Goal: Navigation & Orientation: Find specific page/section

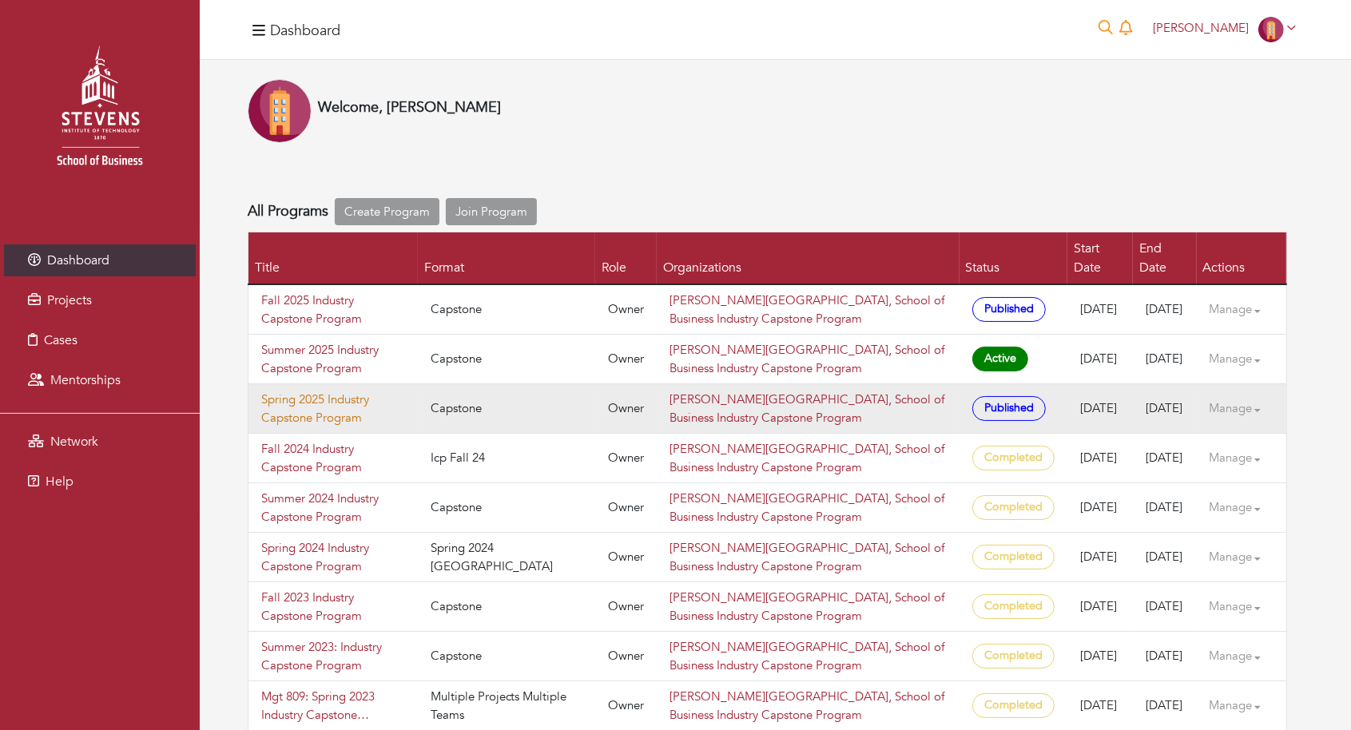
click at [310, 391] on link "Spring 2025 Industry Capstone Program" at bounding box center [333, 409] width 144 height 36
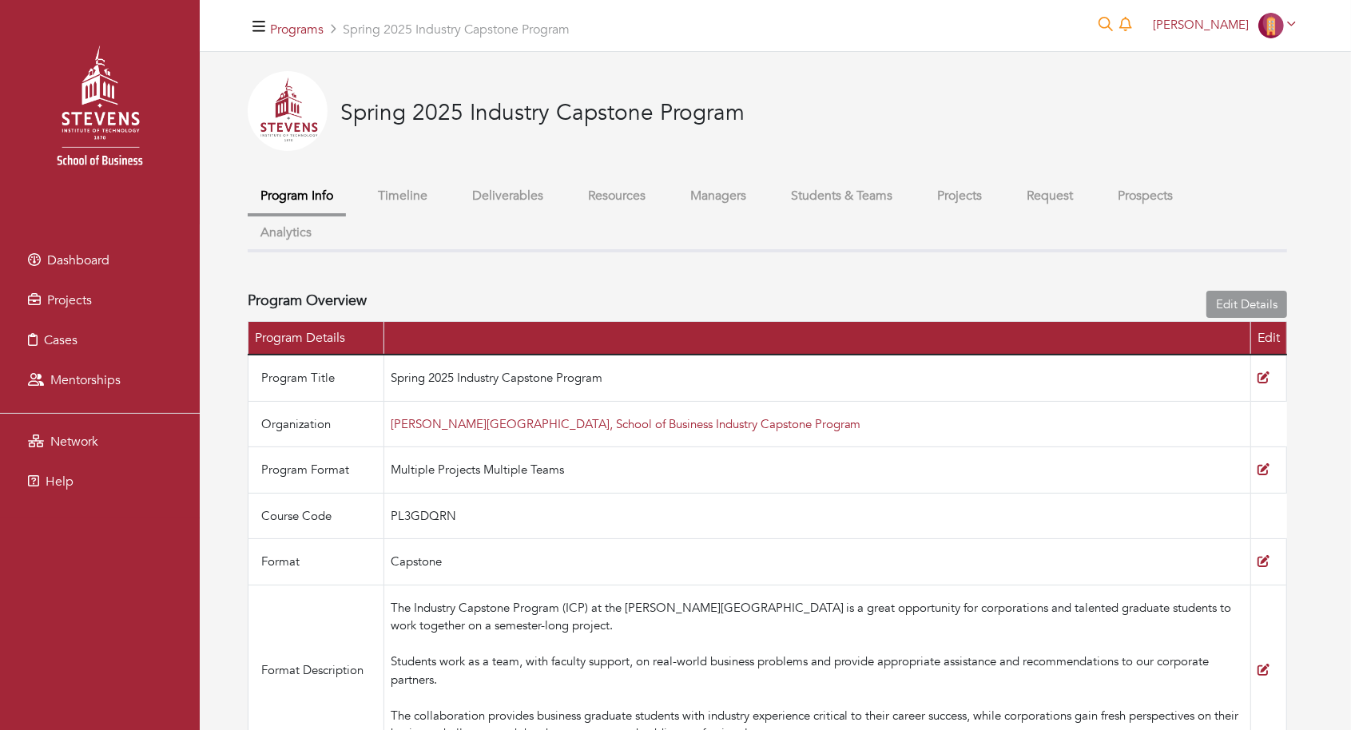
click at [835, 204] on button "Students & Teams" at bounding box center [841, 196] width 127 height 34
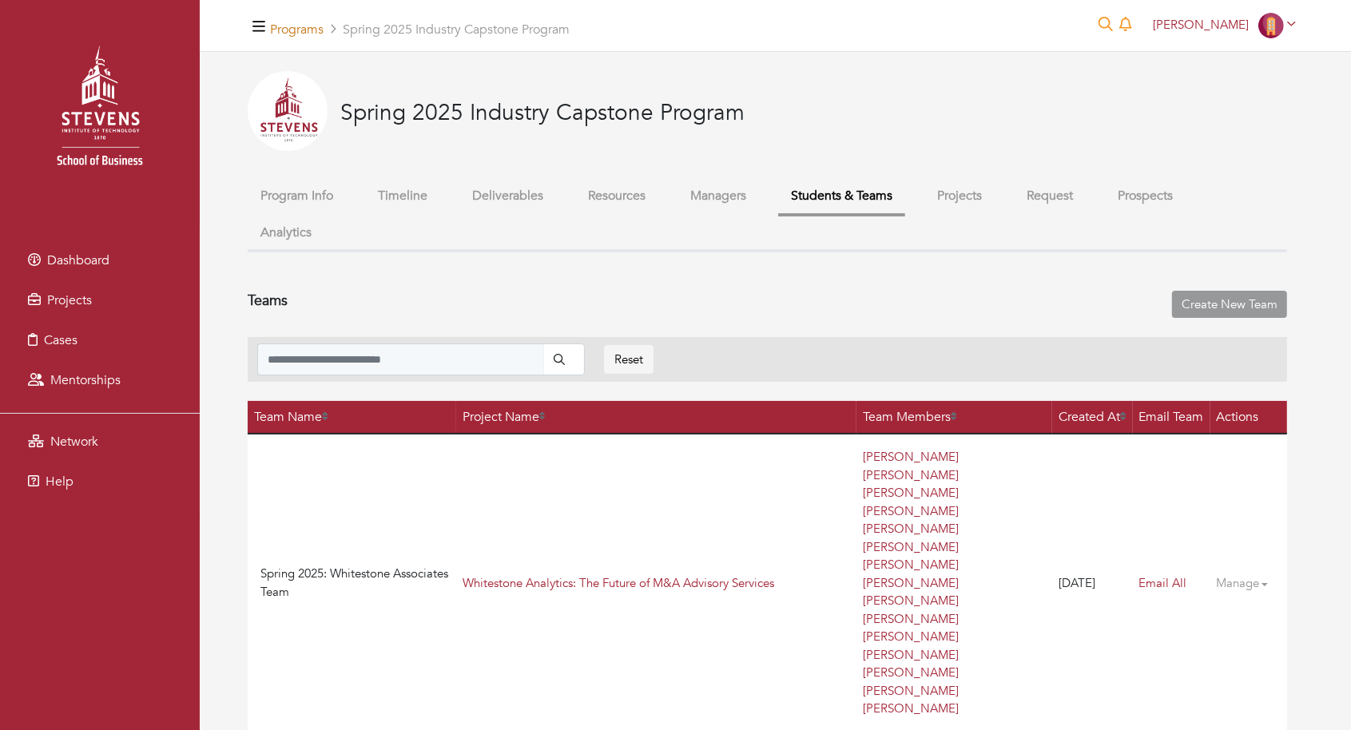
click at [308, 34] on link "Programs" at bounding box center [297, 30] width 54 height 18
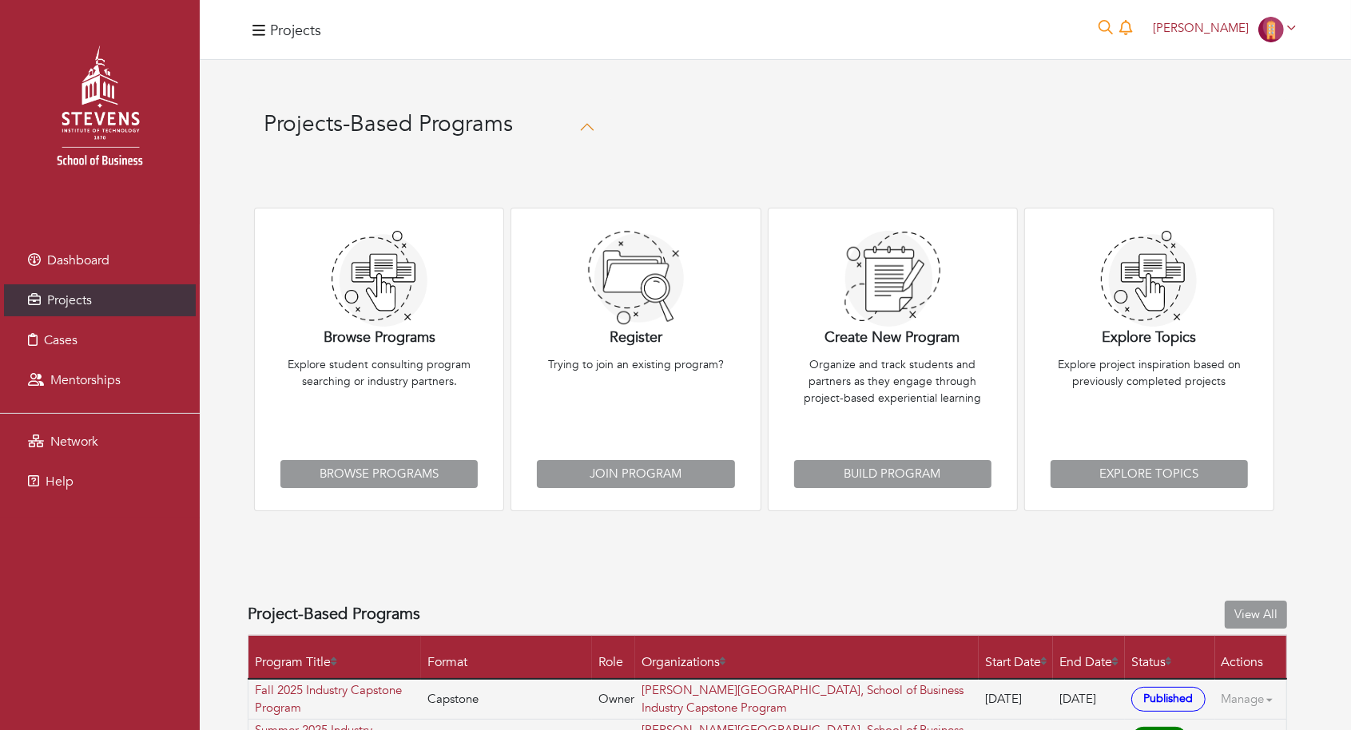
scroll to position [244, 0]
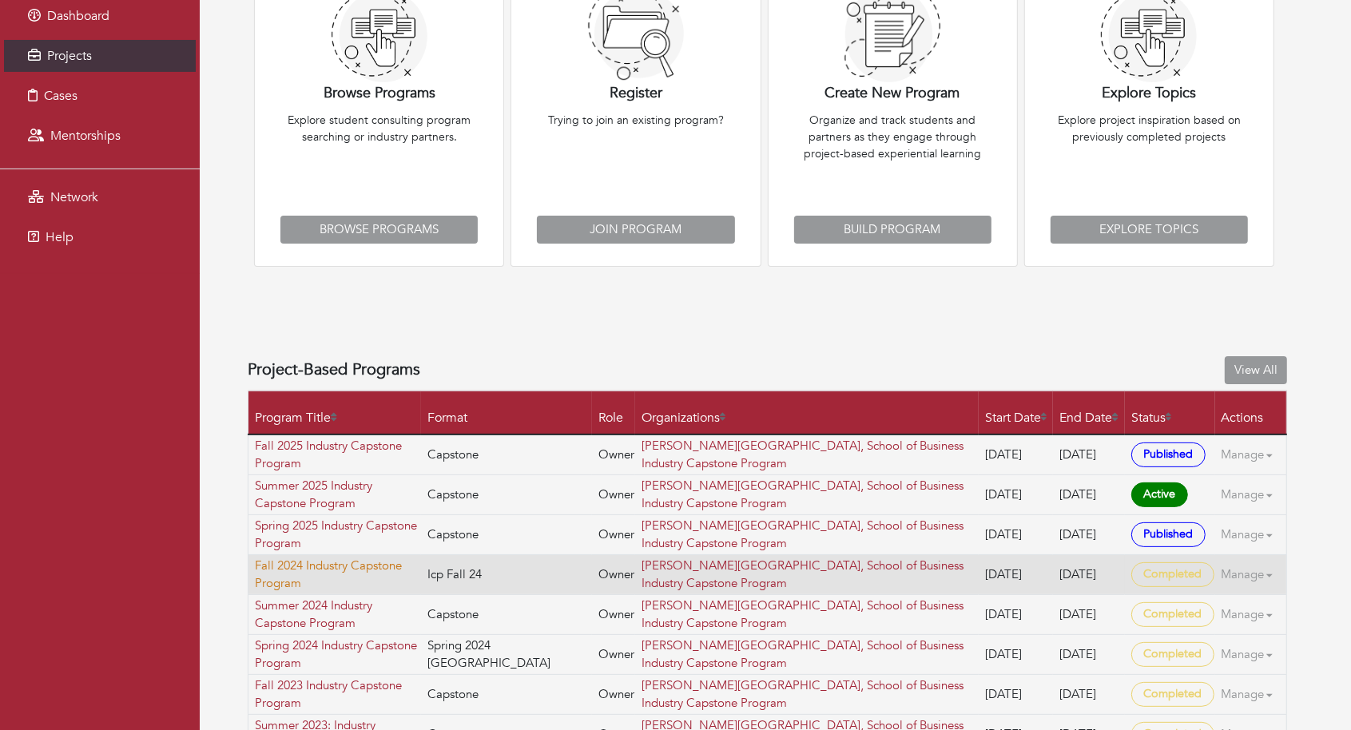
click at [298, 573] on link "Fall 2024 Industry Capstone Program" at bounding box center [337, 575] width 165 height 36
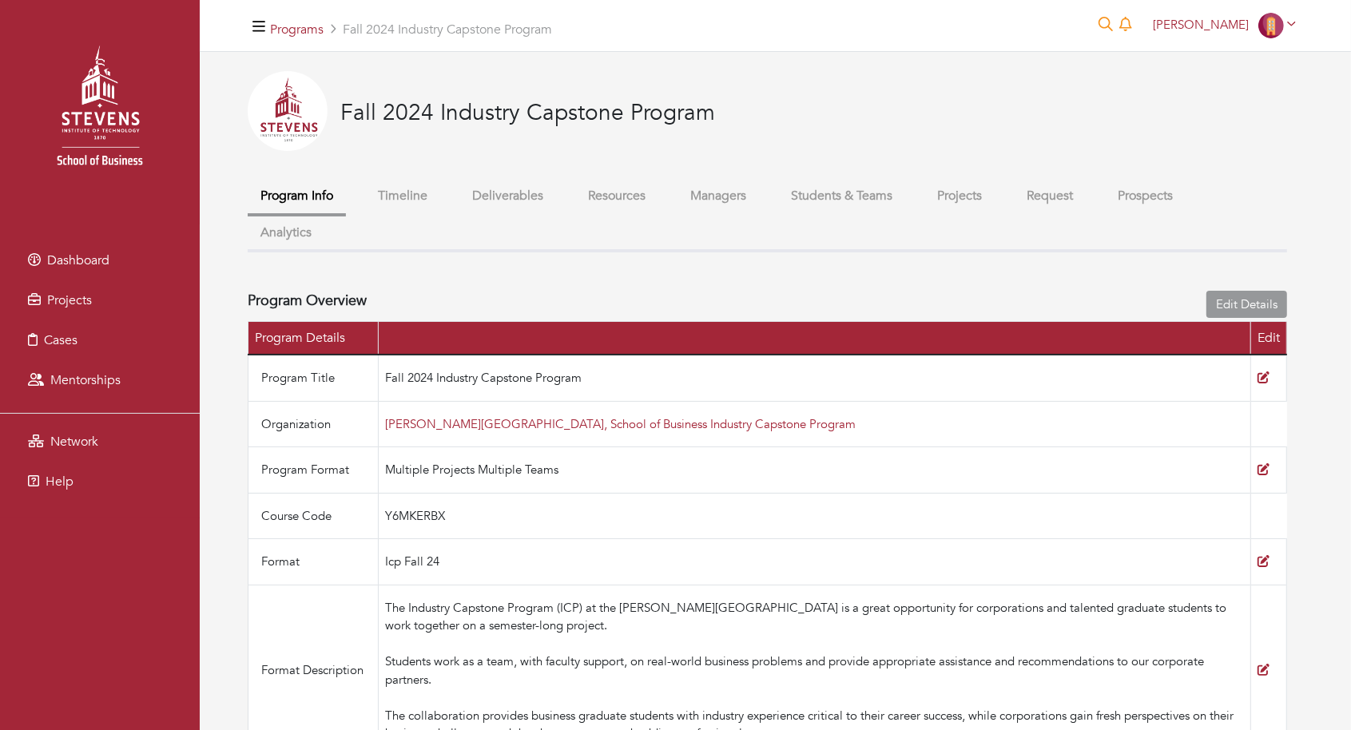
click at [975, 208] on button "Projects" at bounding box center [959, 196] width 70 height 34
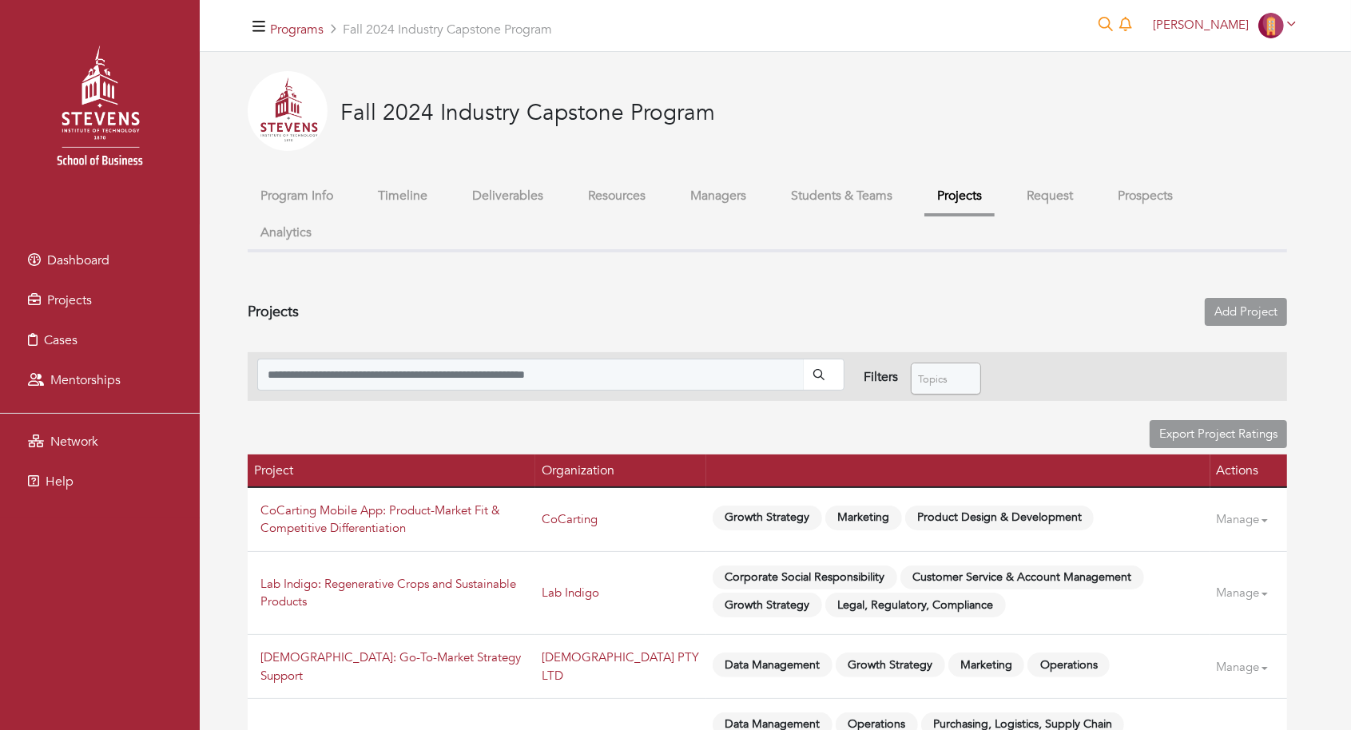
click at [823, 206] on button "Students & Teams" at bounding box center [841, 196] width 127 height 34
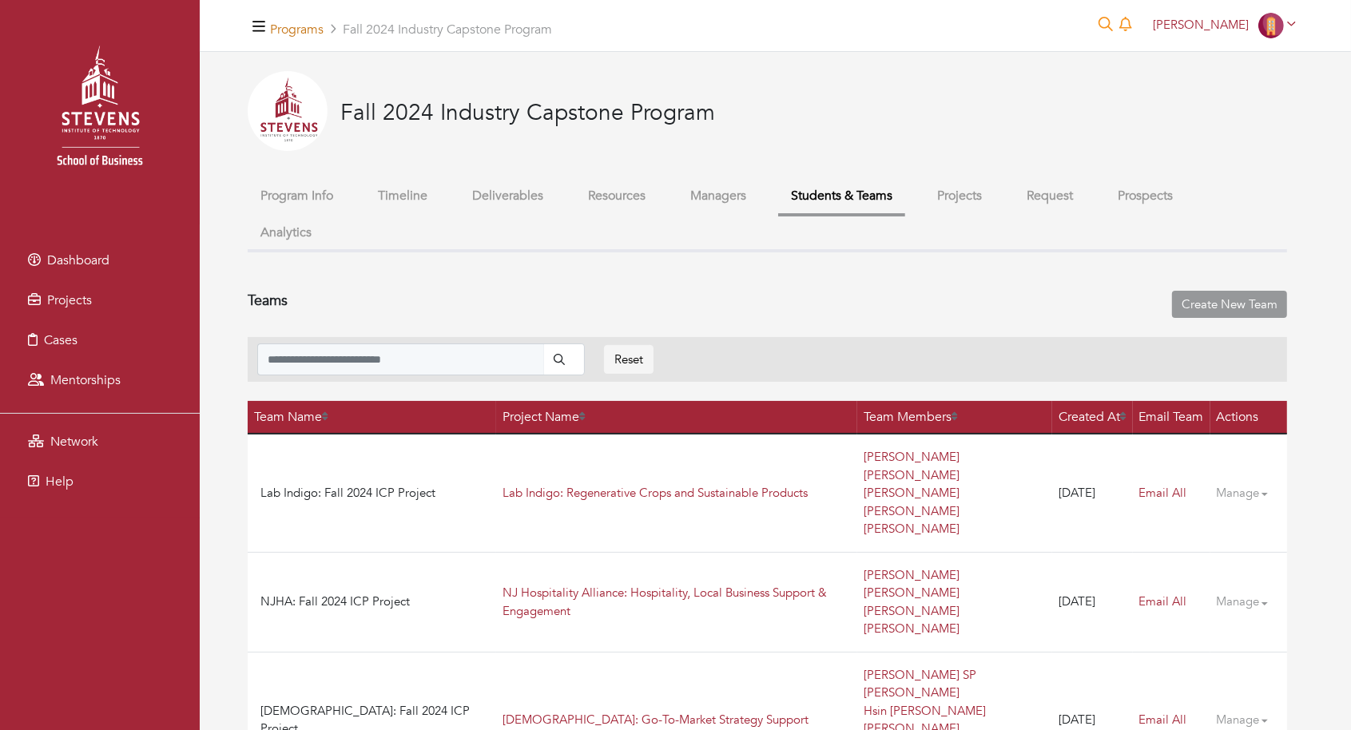
click at [312, 34] on link "Programs" at bounding box center [297, 30] width 54 height 18
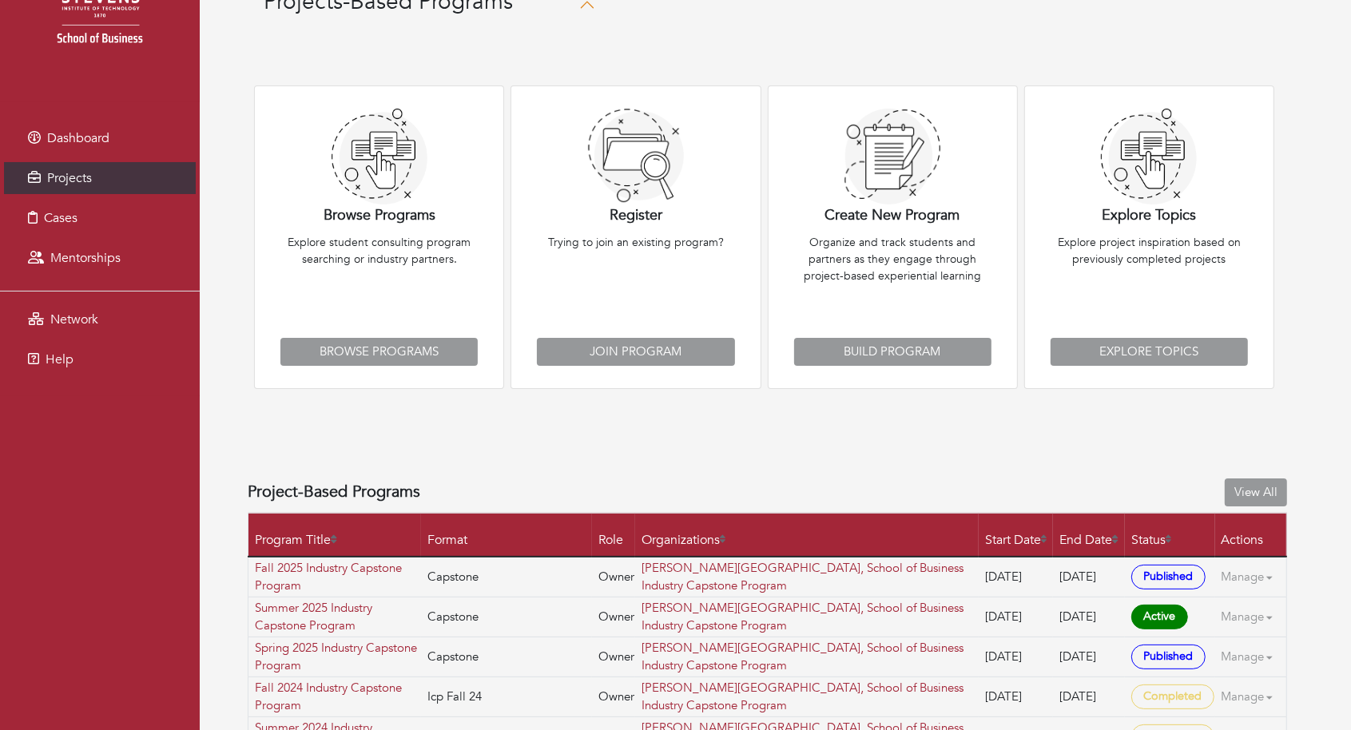
scroll to position [300, 0]
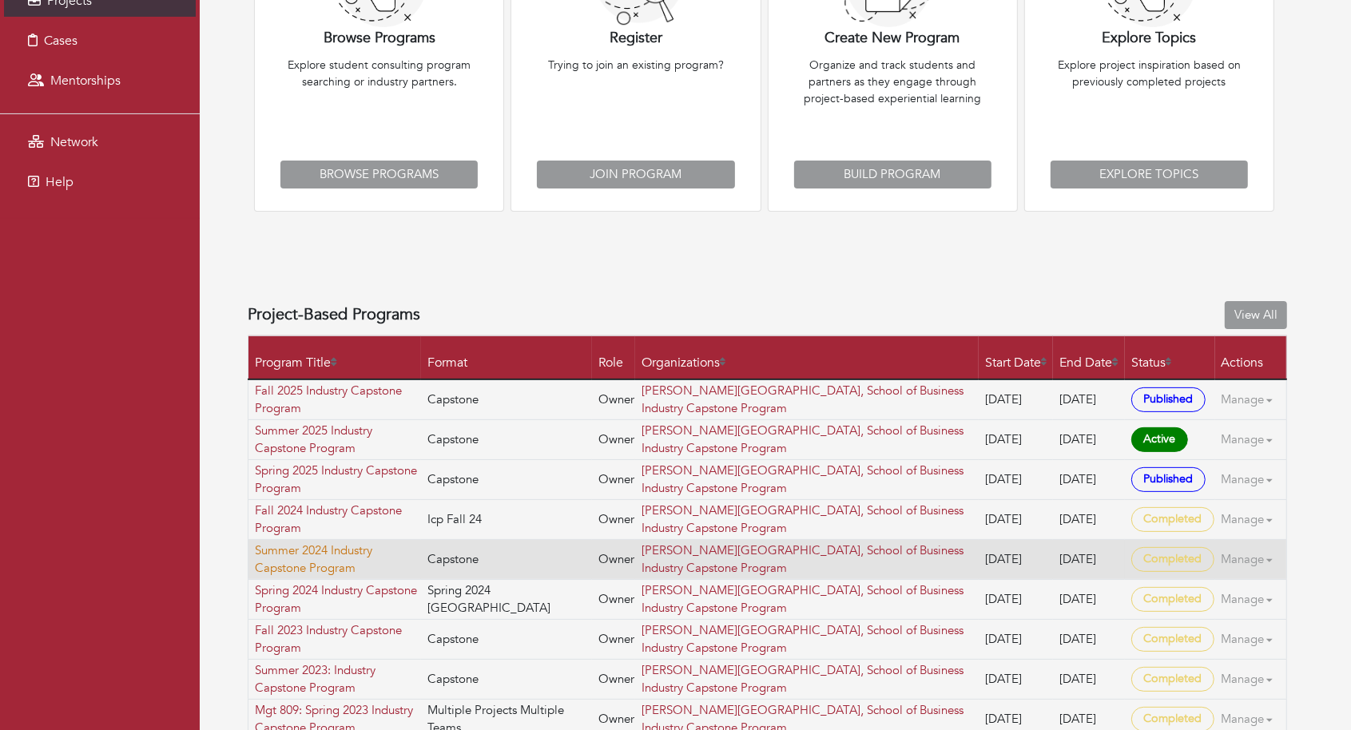
click at [313, 557] on link "Summer 2024 Industry Capstone Program" at bounding box center [337, 560] width 165 height 36
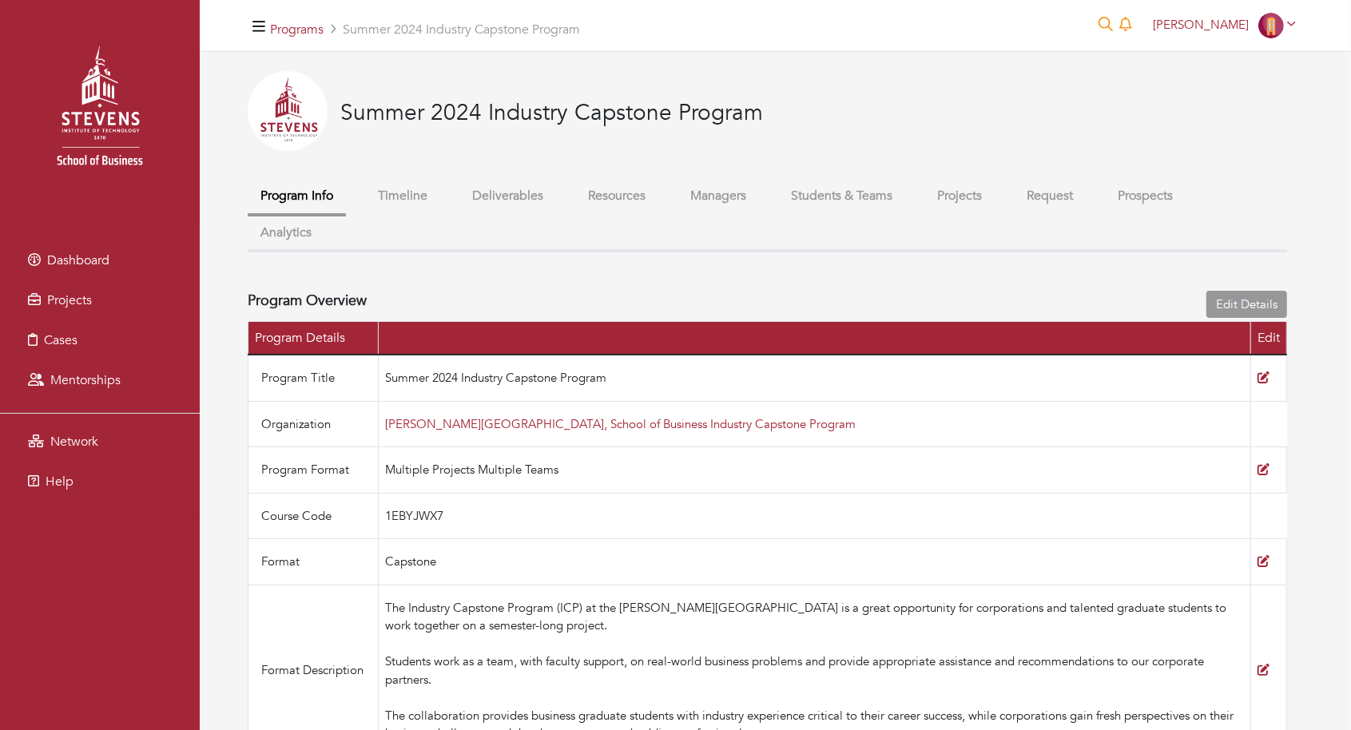
click at [843, 195] on button "Students & Teams" at bounding box center [841, 196] width 127 height 34
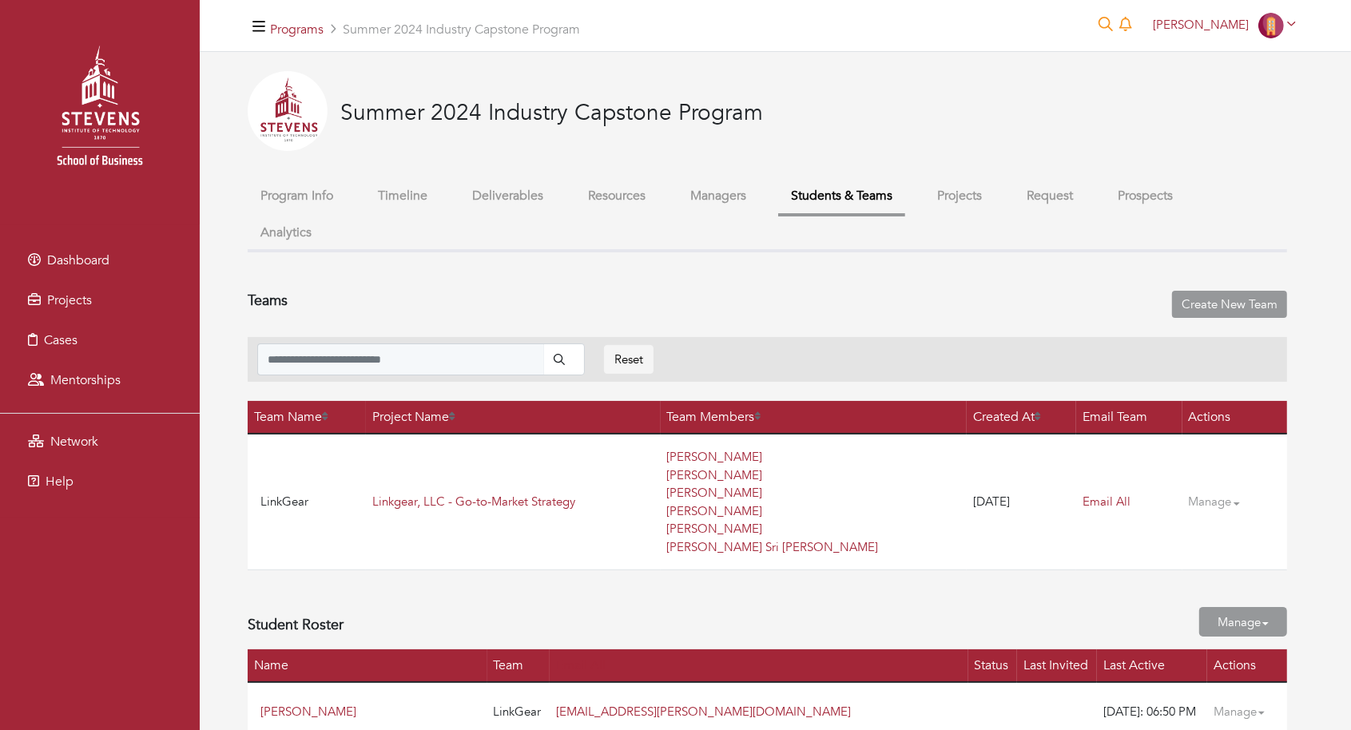
click at [954, 205] on button "Projects" at bounding box center [959, 196] width 70 height 34
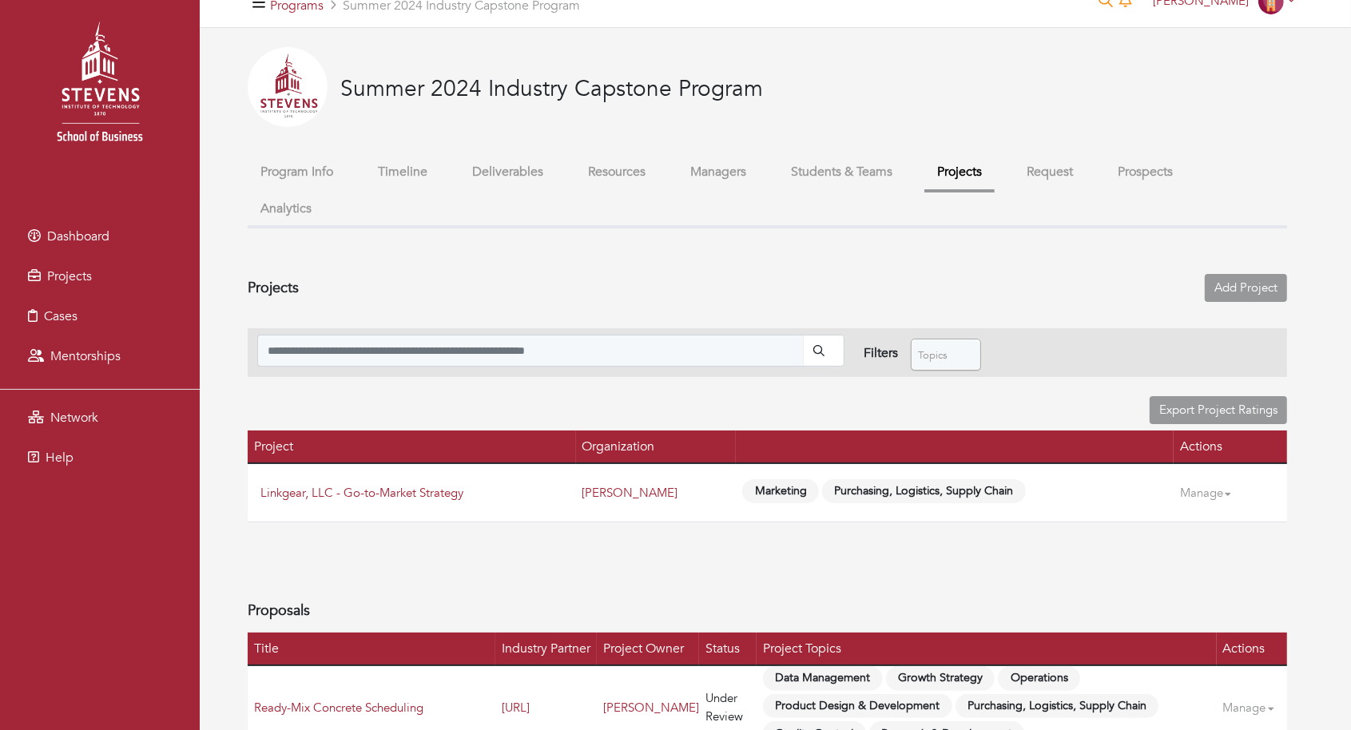
scroll to position [133, 0]
